Goal: Task Accomplishment & Management: Use online tool/utility

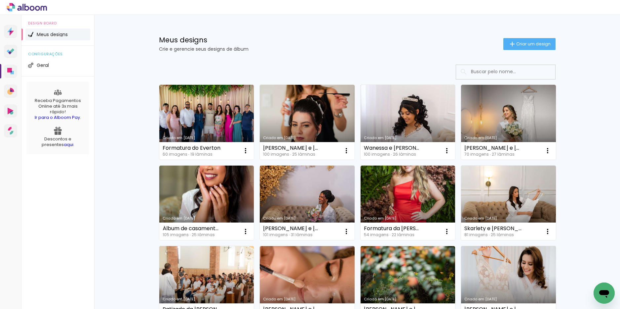
click at [407, 39] on h1 "Meus designs" at bounding box center [331, 39] width 345 height 7
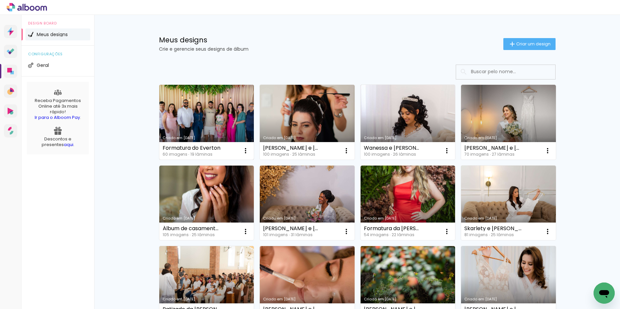
click at [201, 112] on link "Criado em [DATE]" at bounding box center [206, 122] width 95 height 75
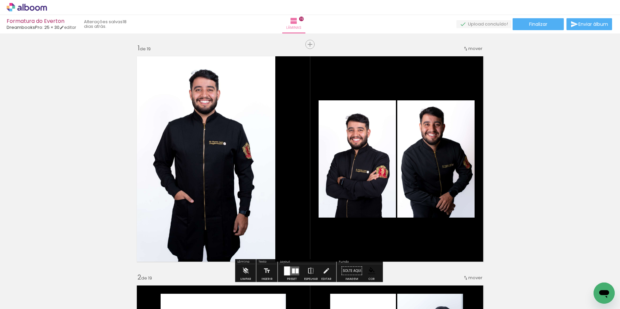
drag, startPoint x: 538, startPoint y: 111, endPoint x: 528, endPoint y: 106, distance: 11.1
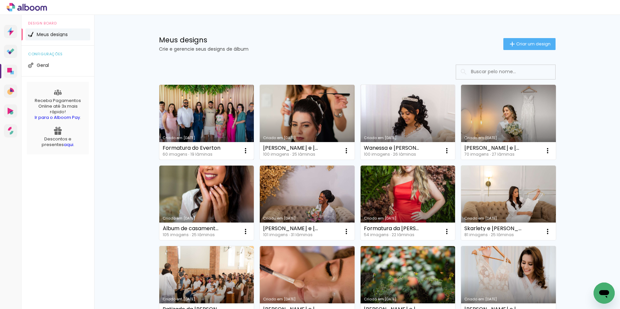
click at [228, 103] on link "Criado em [DATE]" at bounding box center [206, 122] width 95 height 75
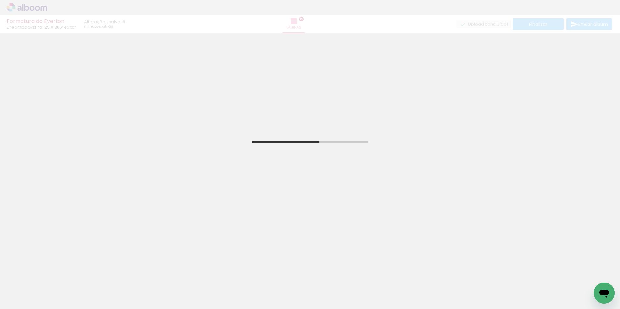
click at [11, 291] on input "Todas as fotos" at bounding box center [18, 289] width 25 height 6
click at [0, 0] on slot "Não utilizadas" at bounding box center [0, 0] width 0 height 0
type input "Não utilizadas"
